Goal: Transaction & Acquisition: Purchase product/service

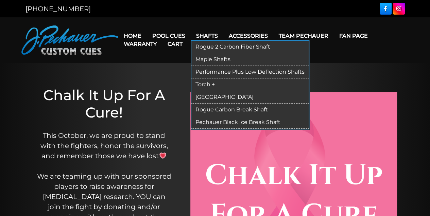
click at [207, 35] on link "Shafts" at bounding box center [207, 35] width 33 height 17
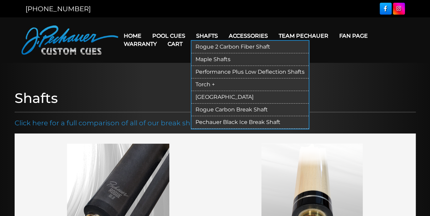
click at [225, 72] on link "Performance Plus Low Deflection Shafts" at bounding box center [249, 72] width 117 height 13
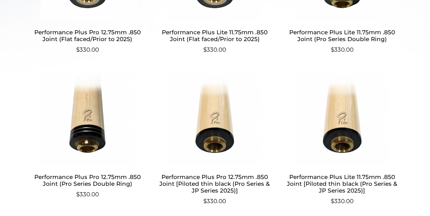
scroll to position [317, 0]
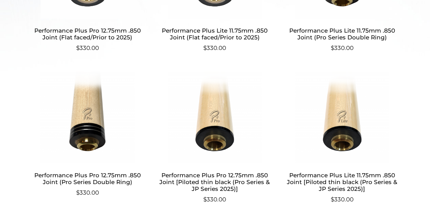
click at [346, 128] on img at bounding box center [341, 118] width 113 height 92
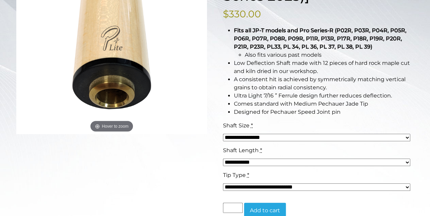
scroll to position [136, 0]
